Goal: Entertainment & Leisure: Consume media (video, audio)

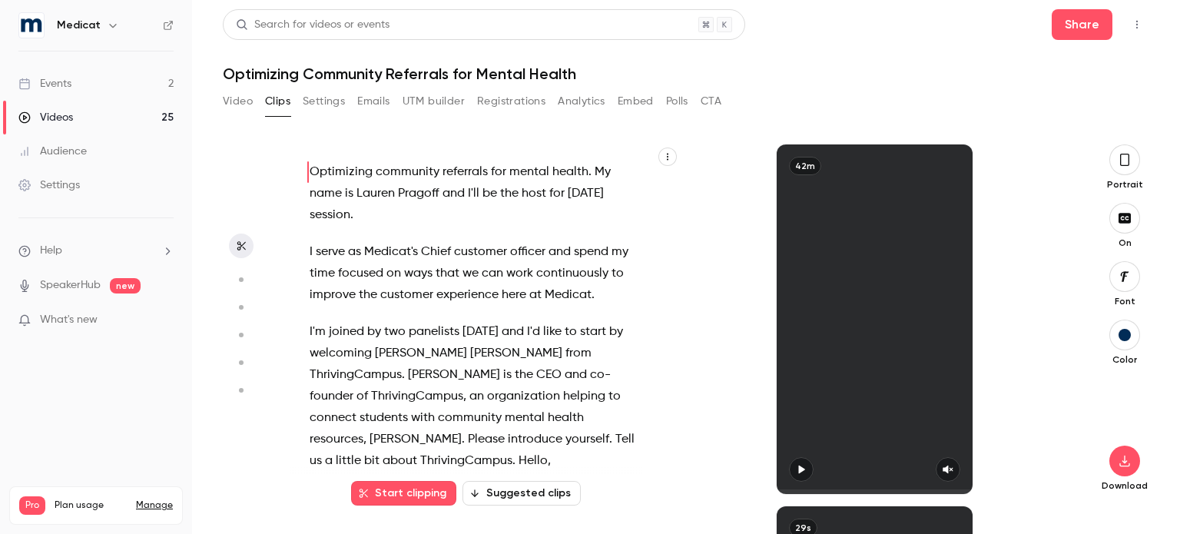
click at [102, 80] on link "Events 2" at bounding box center [96, 84] width 192 height 34
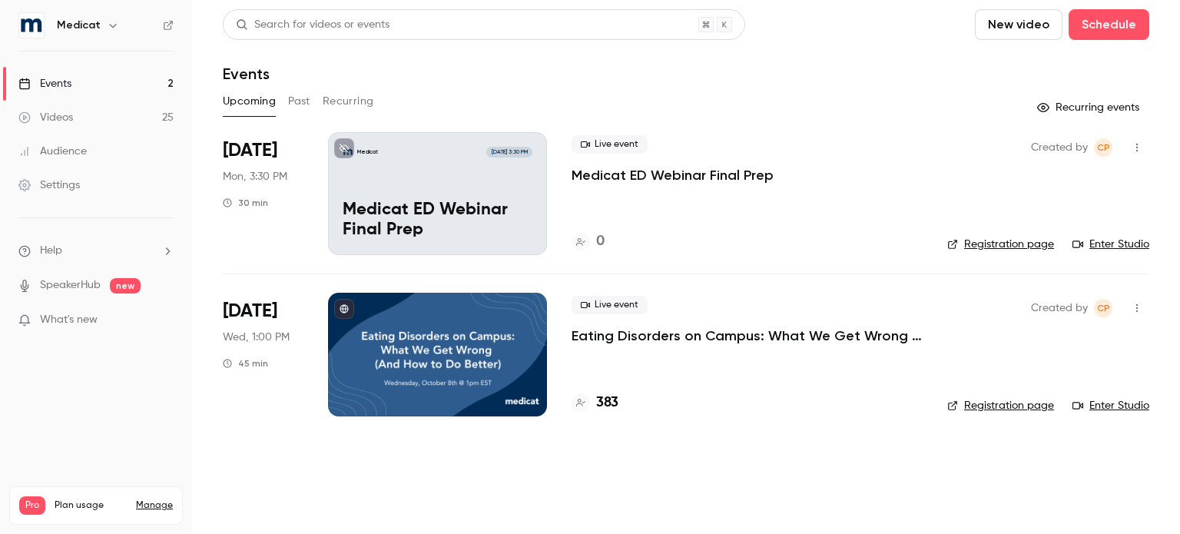
click at [293, 102] on button "Past" at bounding box center [299, 101] width 22 height 25
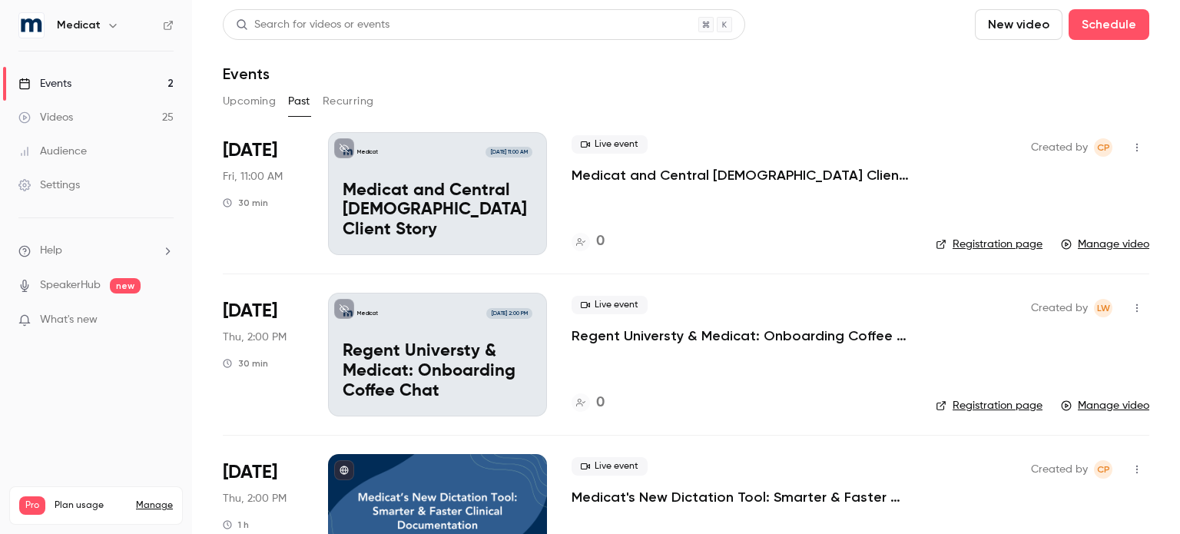
click at [709, 334] on p "Regent Universty & Medicat: Onboarding Coffee Chat" at bounding box center [740, 335] width 339 height 18
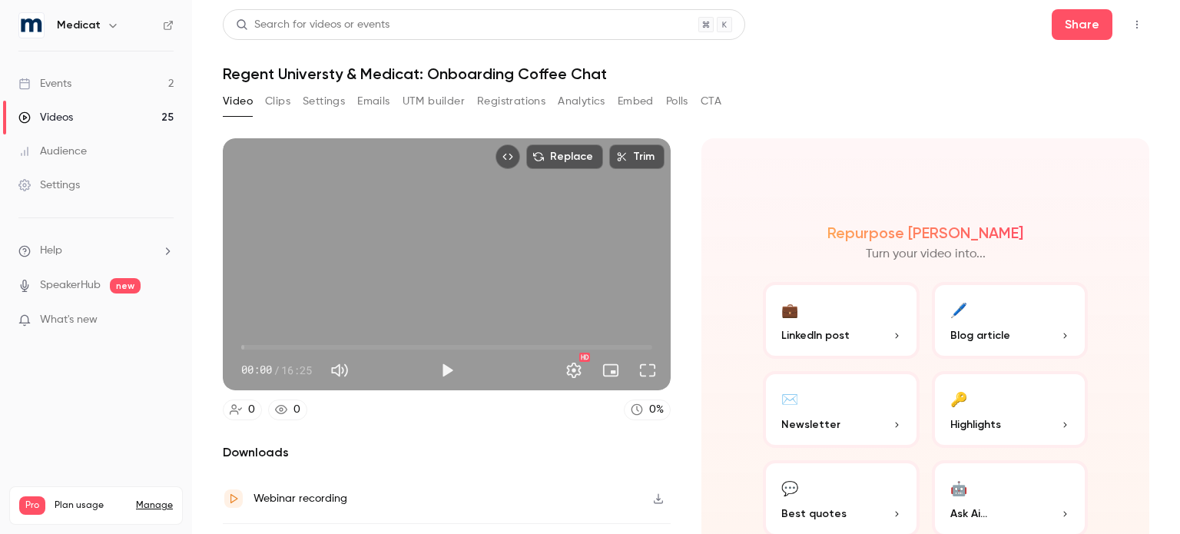
click at [265, 343] on span "00:00" at bounding box center [446, 347] width 411 height 25
click at [436, 366] on button "Play" at bounding box center [447, 370] width 31 height 31
click at [280, 343] on span "01:35" at bounding box center [446, 347] width 411 height 25
click at [446, 361] on button "Pause" at bounding box center [447, 370] width 31 height 31
type input "*****"
